Goal: Information Seeking & Learning: Compare options

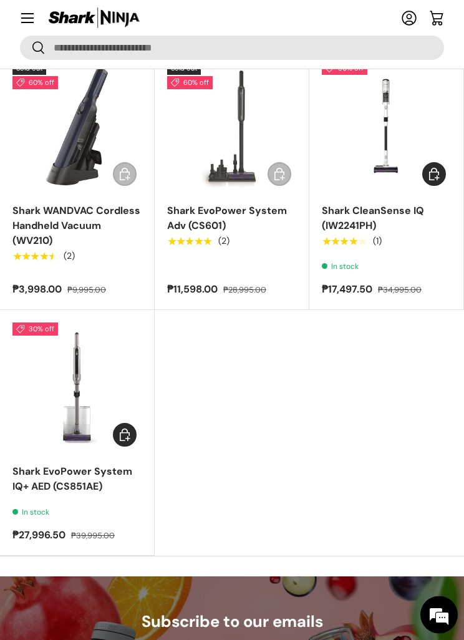
scroll to position [1361, 0]
click at [41, 481] on link "Shark EvoPower System IQ+ AED (CS851AE)" at bounding box center [72, 479] width 120 height 28
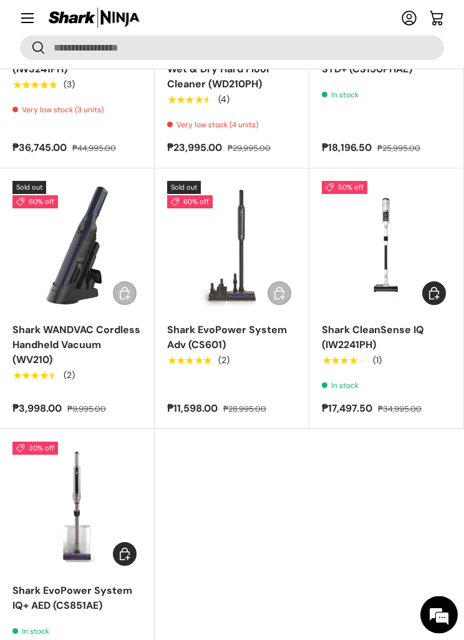
scroll to position [1197, 0]
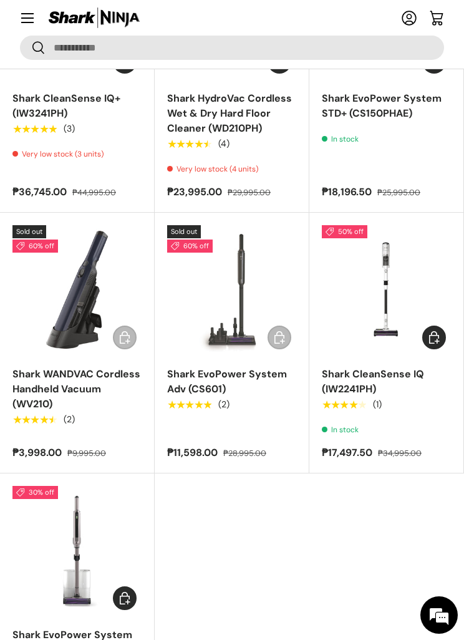
click at [197, 384] on link "Shark EvoPower System Adv (CS601)" at bounding box center [227, 381] width 120 height 28
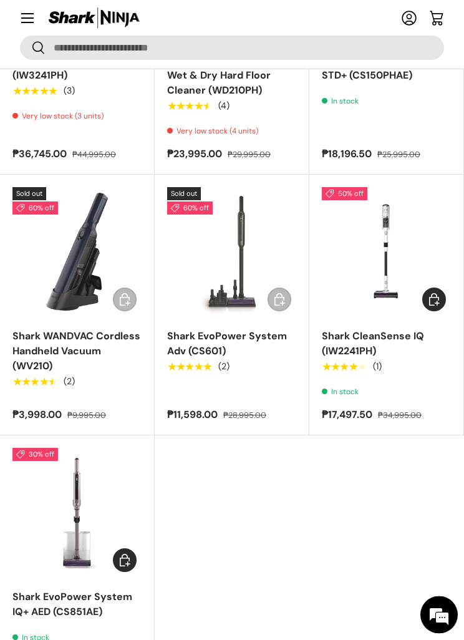
scroll to position [1235, 0]
click at [38, 592] on link "Shark EvoPower System IQ+ AED (CS851AE)" at bounding box center [72, 604] width 120 height 28
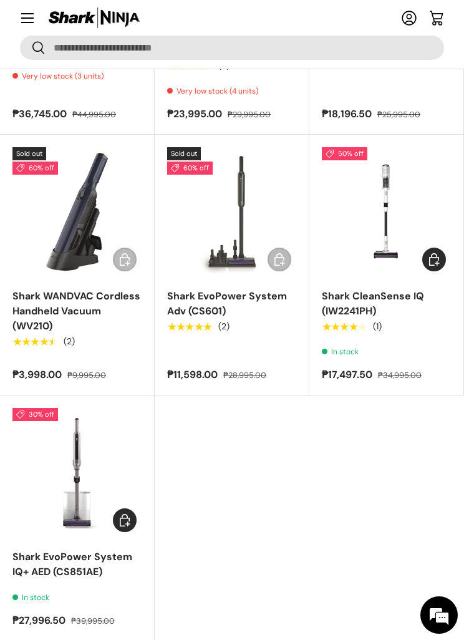
scroll to position [1262, 0]
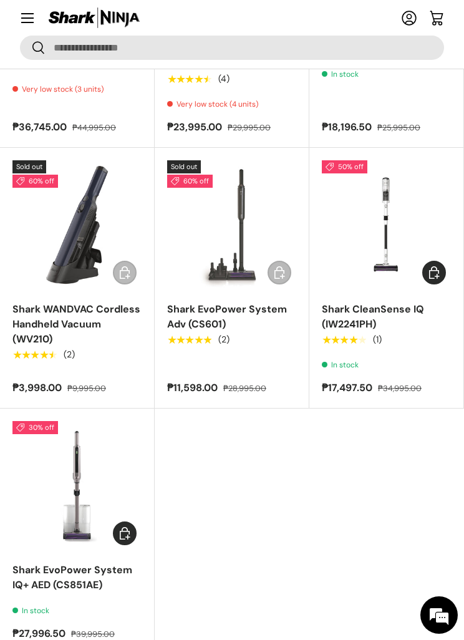
click at [23, 319] on link "Shark WANDVAC Cordless Handheld Vacuum (WV210)" at bounding box center [76, 324] width 128 height 43
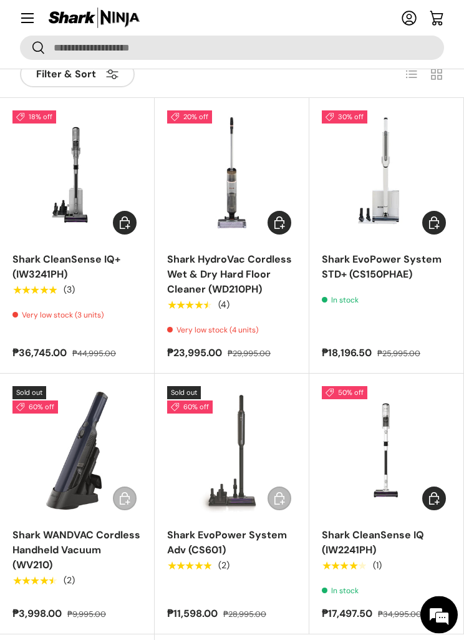
scroll to position [1014, 0]
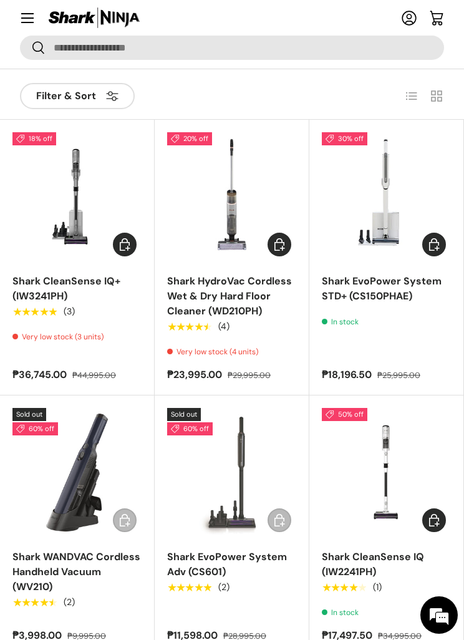
click at [250, 300] on link "Shark HydroVac Cordless Wet & Dry Hard Floor Cleaner (WD210PH)" at bounding box center [229, 295] width 125 height 43
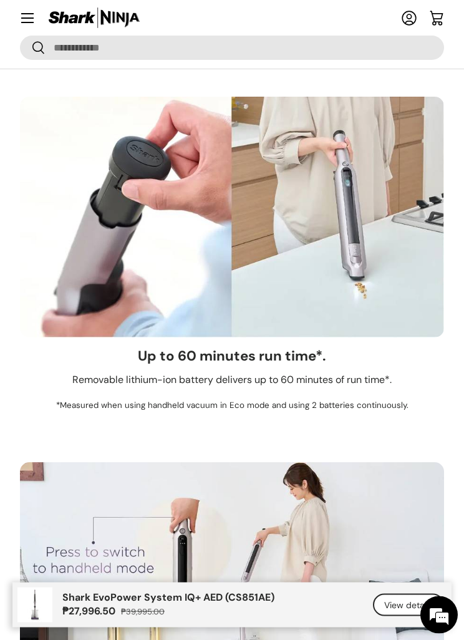
scroll to position [6560, 0]
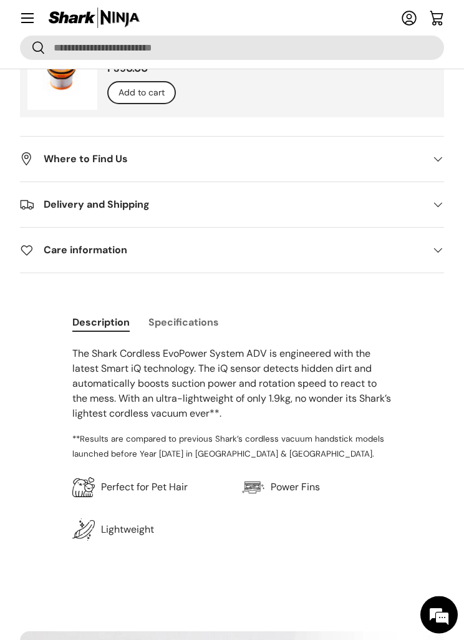
scroll to position [935, 0]
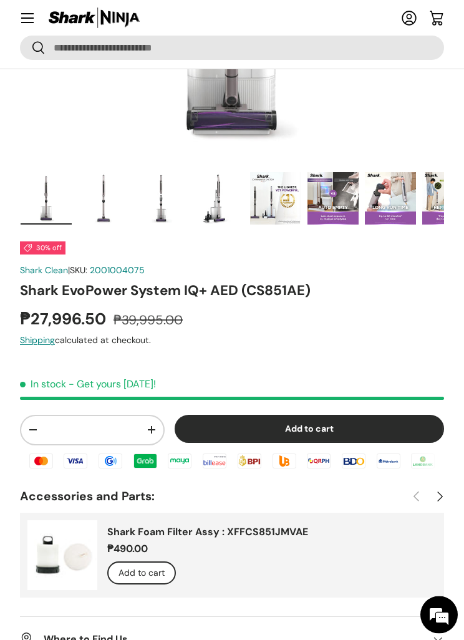
scroll to position [314, 0]
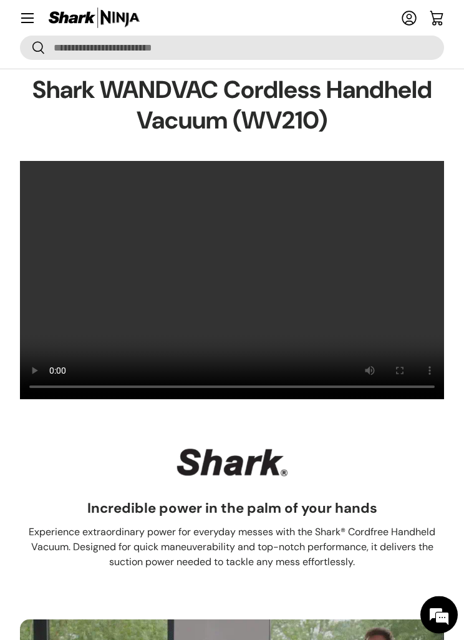
scroll to position [1586, 0]
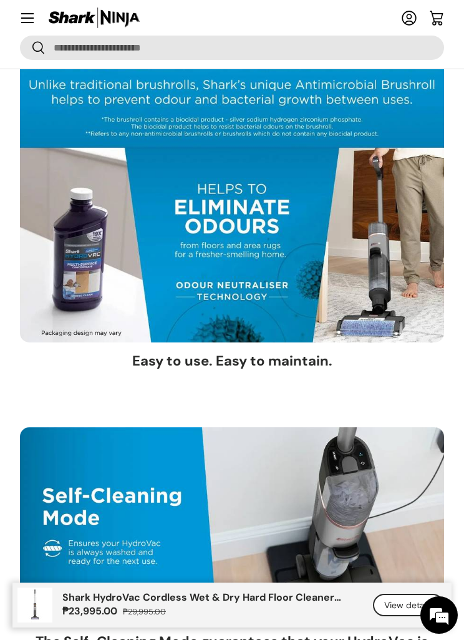
scroll to position [3336, 0]
